Goal: Transaction & Acquisition: Purchase product/service

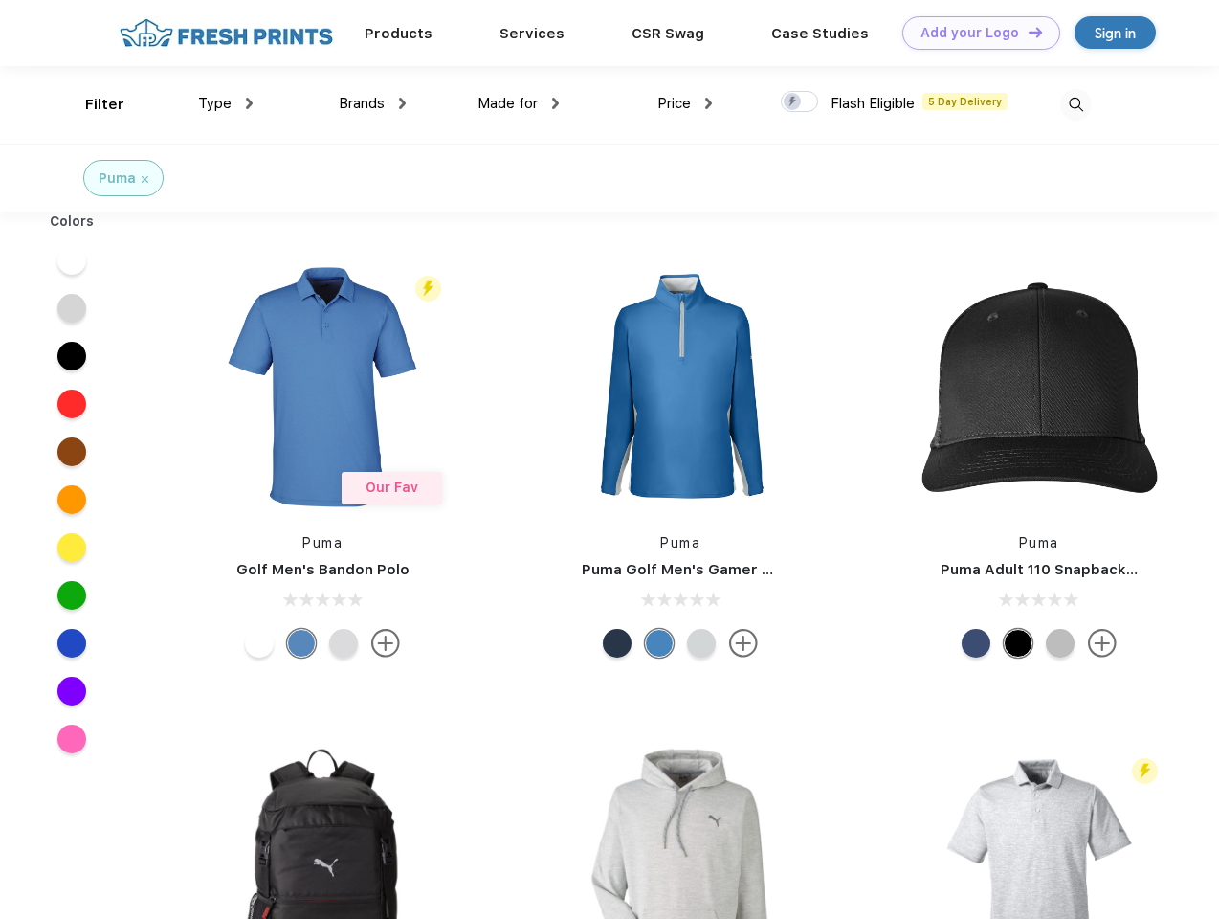
click at [974, 33] on link "Add your Logo Design Tool" at bounding box center [981, 32] width 158 height 33
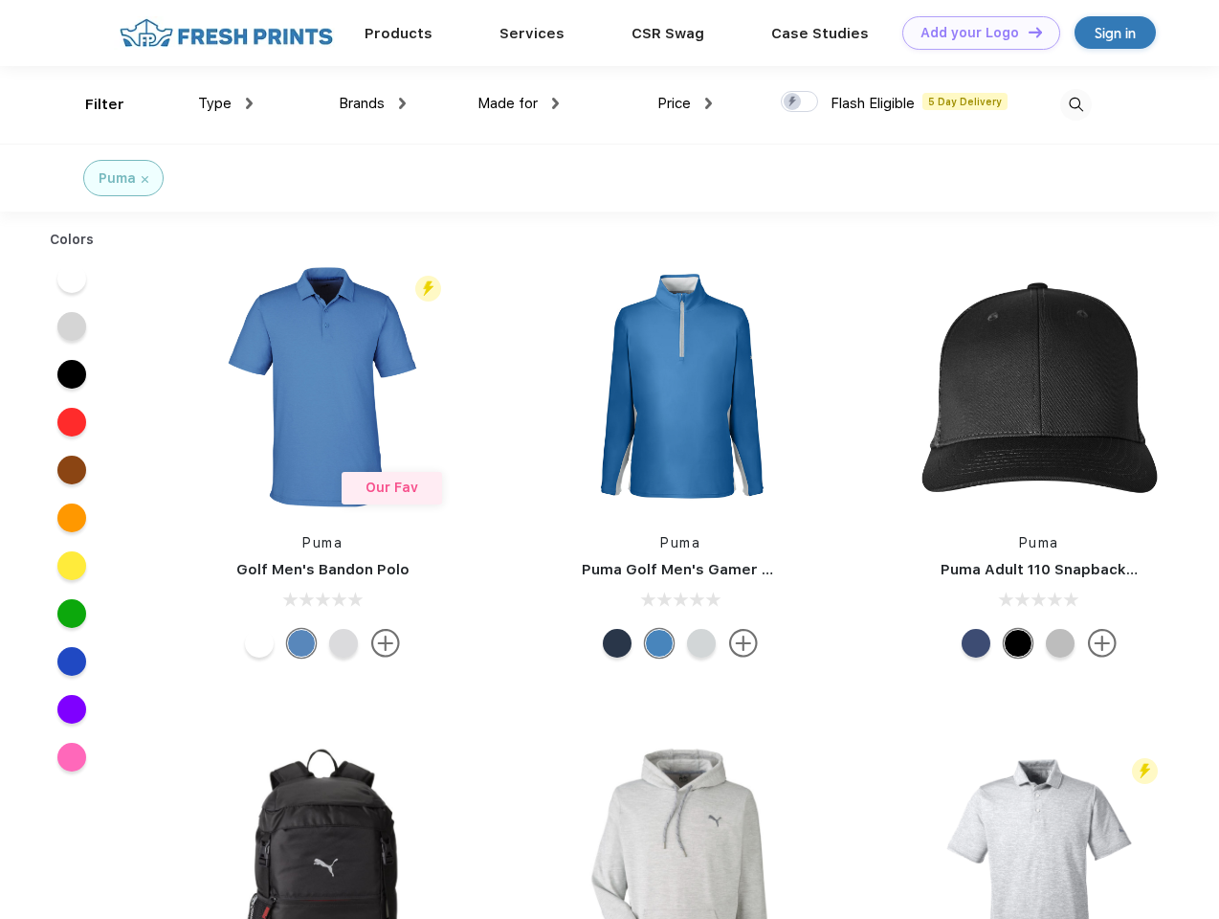
click at [0, 0] on div "Design Tool" at bounding box center [0, 0] width 0 height 0
click at [1027, 32] on link "Add your Logo Design Tool" at bounding box center [981, 32] width 158 height 33
click at [92, 104] on div "Filter" at bounding box center [104, 105] width 39 height 22
click at [226, 103] on span "Type" at bounding box center [214, 103] width 33 height 17
click at [372, 103] on span "Brands" at bounding box center [362, 103] width 46 height 17
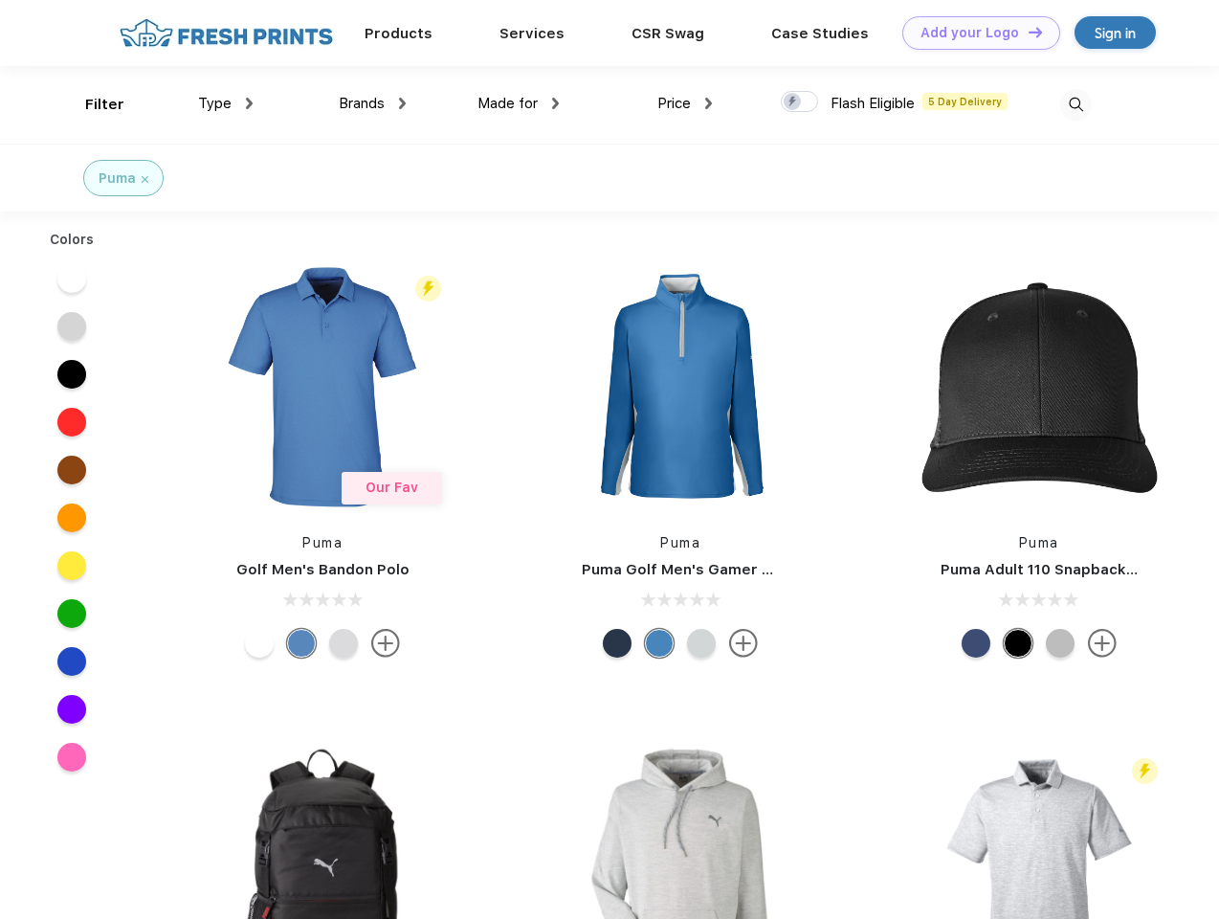
click at [519, 103] on span "Made for" at bounding box center [507, 103] width 60 height 17
click at [685, 103] on span "Price" at bounding box center [673, 103] width 33 height 17
click at [800, 102] on div at bounding box center [799, 101] width 37 height 21
click at [793, 102] on input "checkbox" at bounding box center [787, 96] width 12 height 12
click at [1075, 104] on img at bounding box center [1076, 105] width 32 height 32
